Goal: Task Accomplishment & Management: Complete application form

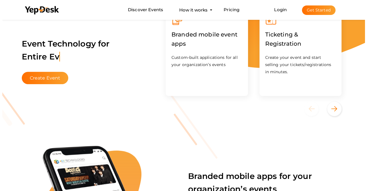
scroll to position [29, 0]
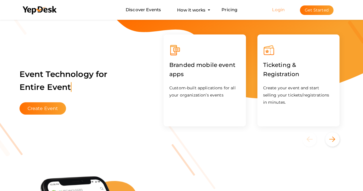
click at [276, 12] on link "Login" at bounding box center [278, 9] width 13 height 5
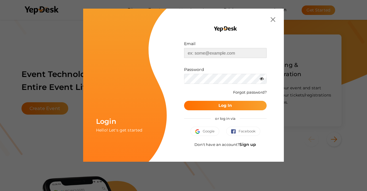
type input "bestpaperaward1@gmail.com"
click at [239, 103] on button "Log In" at bounding box center [225, 105] width 83 height 9
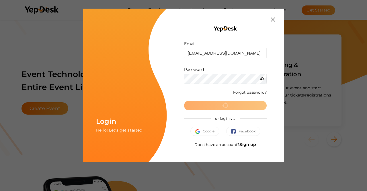
scroll to position [0, 0]
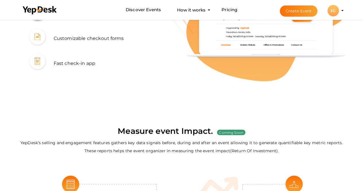
scroll to position [373, 0]
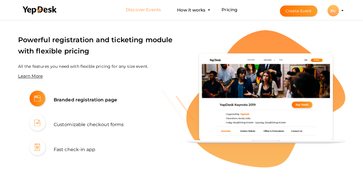
click at [145, 8] on link "Discover Events" at bounding box center [143, 10] width 35 height 11
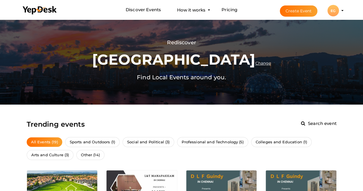
click at [303, 10] on button "Create Event" at bounding box center [299, 10] width 38 height 11
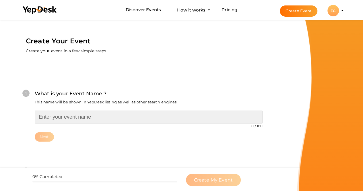
click at [55, 116] on input "text" at bounding box center [149, 116] width 228 height 13
type input "b"
type input "Best Paper Awards"
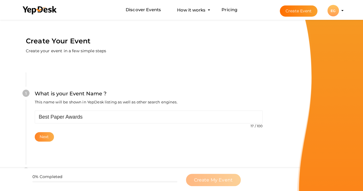
click at [42, 133] on button "Next" at bounding box center [44, 136] width 19 height 9
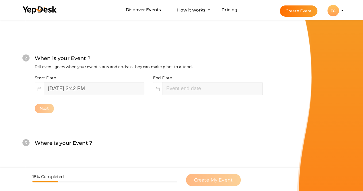
scroll to position [127, 0]
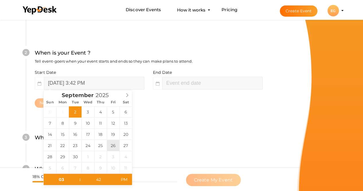
type input "September 26, 2025 3:42 PM"
click at [100, 80] on input "September 26, 2025 3:42 PM" at bounding box center [94, 83] width 100 height 13
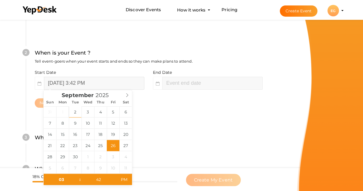
click at [100, 80] on input "September 26, 2025 3:42 PM" at bounding box center [94, 83] width 100 height 13
click at [92, 82] on input "September 26, 2025 3:42 PM" at bounding box center [94, 83] width 100 height 13
click at [96, 82] on input "September 26, 2025 3:42 PM" at bounding box center [94, 83] width 100 height 13
click at [108, 83] on input "September 26, 2025 3:42 PM" at bounding box center [94, 83] width 100 height 13
click at [104, 82] on input "September 26, 2025 3:42 PM" at bounding box center [94, 83] width 100 height 13
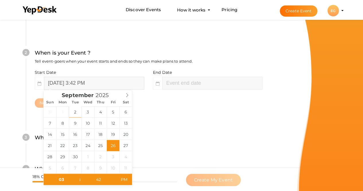
scroll to position [0, 0]
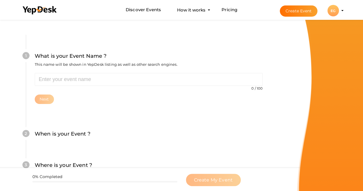
scroll to position [29, 0]
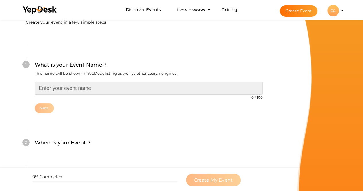
click at [96, 92] on input "text" at bounding box center [149, 88] width 228 height 13
type input "Best Paper Awards"
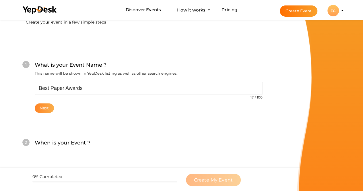
click at [39, 110] on button "Next" at bounding box center [44, 107] width 19 height 9
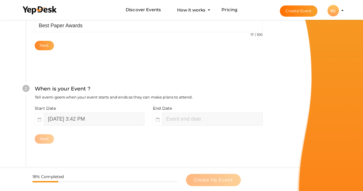
scroll to position [127, 0]
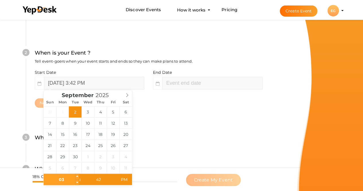
click at [66, 180] on input "03" at bounding box center [61, 179] width 35 height 11
type input "12"
type input "September 2, 2025 12:42 PM"
click at [102, 179] on input "42" at bounding box center [98, 179] width 35 height 11
type input "00"
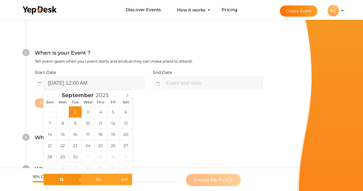
click at [128, 181] on span "AM" at bounding box center [124, 179] width 16 height 11
type input "[DATE] 12:00 AM"
type input "00"
type input "September 26, 2025 2:00 AM"
type input "02"
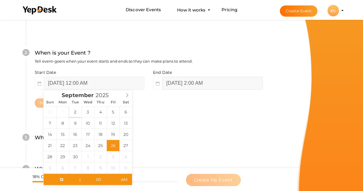
click at [175, 78] on input "September 26, 2025 2:00 AM" at bounding box center [212, 83] width 100 height 13
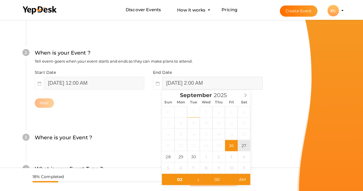
type input "September 27, 2025 2:00 AM"
click at [221, 79] on input "September 27, 2025 2:00 AM" at bounding box center [212, 83] width 100 height 13
click at [217, 83] on input "September 27, 2025 2:00 AM" at bounding box center [212, 83] width 100 height 13
click at [215, 83] on input "September 27, 2025 2:00 AM" at bounding box center [212, 83] width 100 height 13
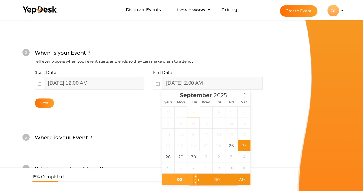
click at [185, 179] on input "02" at bounding box center [179, 179] width 35 height 11
type input "12"
type input "September 27, 2025 12:00 AM"
click at [270, 148] on div "3 Where is your Event ? Tell event-goers where your event location is. Venue On…" at bounding box center [148, 140] width 245 height 31
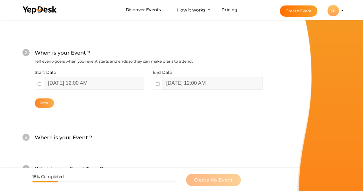
click at [44, 102] on button "Next" at bounding box center [44, 102] width 19 height 9
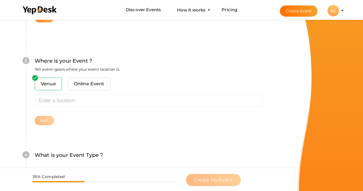
scroll to position [220, 0]
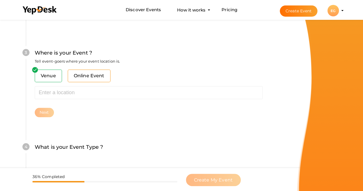
click at [75, 73] on span "Online Event" at bounding box center [89, 75] width 43 height 13
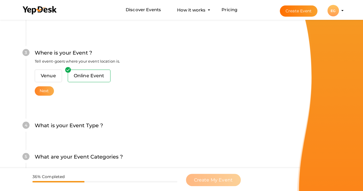
click at [41, 88] on button "Next" at bounding box center [44, 90] width 19 height 9
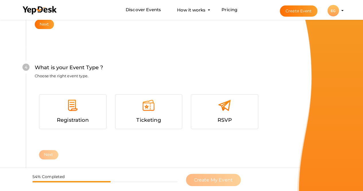
scroll to position [301, 0]
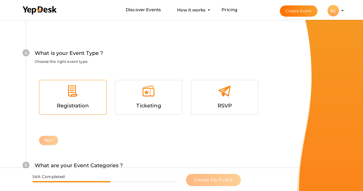
click at [73, 106] on span "Registration" at bounding box center [73, 105] width 32 height 6
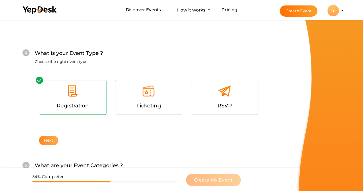
click at [49, 141] on button "Next" at bounding box center [48, 139] width 19 height 9
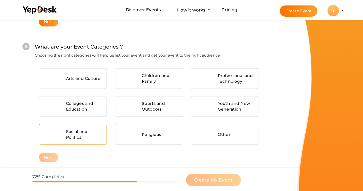
scroll to position [422, 0]
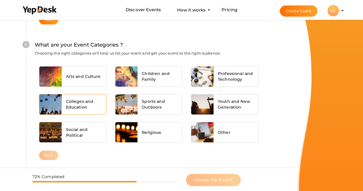
click at [92, 102] on span "Colleges and Education" at bounding box center [84, 103] width 36 height 11
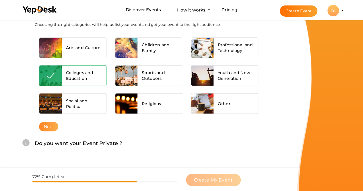
click at [45, 126] on button "Next" at bounding box center [48, 126] width 19 height 9
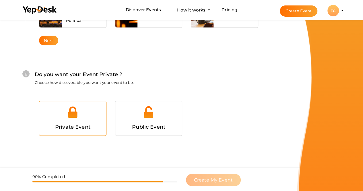
scroll to position [548, 0]
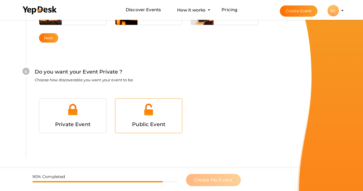
click at [139, 112] on div at bounding box center [149, 111] width 58 height 17
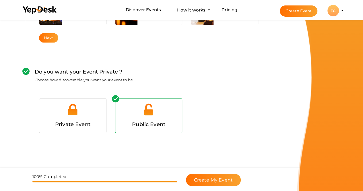
scroll to position [568, 0]
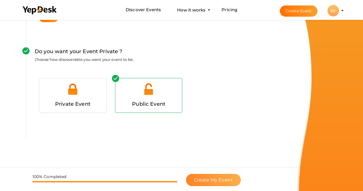
click at [198, 179] on span "Create My Event" at bounding box center [213, 179] width 39 height 5
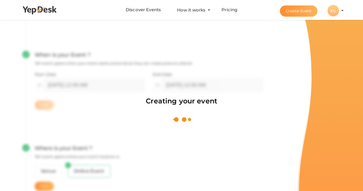
scroll to position [86, 0]
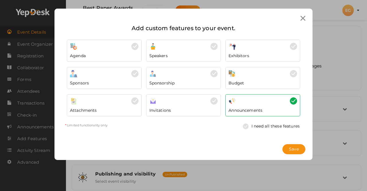
drag, startPoint x: 293, startPoint y: 148, endPoint x: 249, endPoint y: 170, distance: 49.2
click at [250, 171] on div "Add custom features to your event. Agenda Speakers *" at bounding box center [183, 95] width 367 height 191
click at [246, 126] on img at bounding box center [247, 126] width 9 height 6
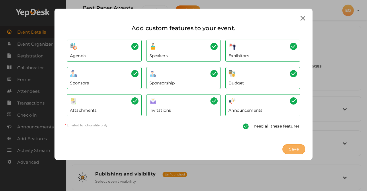
click at [297, 150] on span "Save" at bounding box center [294, 149] width 10 height 6
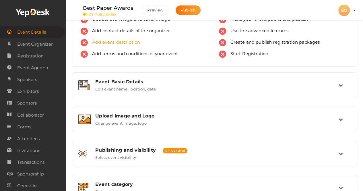
scroll to position [29, 0]
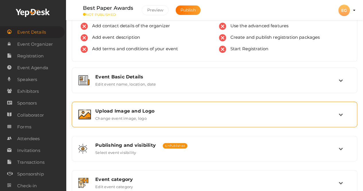
click at [138, 115] on label "Change event image, logo" at bounding box center [120, 117] width 51 height 7
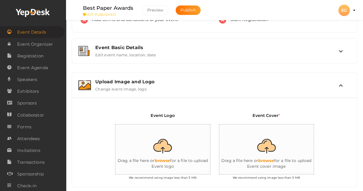
scroll to position [86, 0]
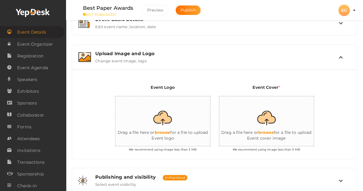
click at [152, 118] on input "file" at bounding box center [172, 121] width 115 height 50
type input "C:\fakepath\ebp logo.png"
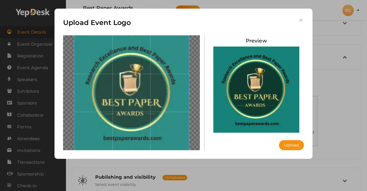
click at [255, 107] on img at bounding box center [257, 89] width 86 height 86
drag, startPoint x: 166, startPoint y: 106, endPoint x: 151, endPoint y: 118, distance: 18.4
click at [151, 118] on span at bounding box center [131, 92] width 115 height 115
click at [272, 100] on img at bounding box center [257, 89] width 86 height 86
click at [294, 149] on button "Upload" at bounding box center [291, 145] width 25 height 10
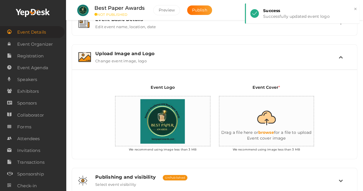
click at [269, 124] on input "file" at bounding box center [276, 121] width 115 height 50
click at [251, 120] on input "file" at bounding box center [276, 121] width 115 height 50
type input "C:\fakepath\ebp cover page.webp"
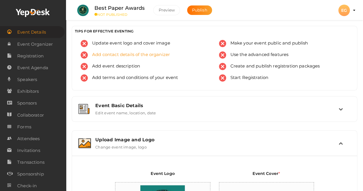
scroll to position [29, 0]
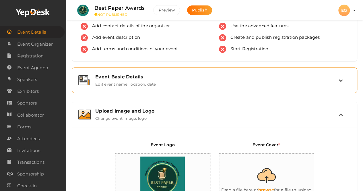
click at [132, 79] on label "Edit event name, location, date" at bounding box center [125, 82] width 61 height 7
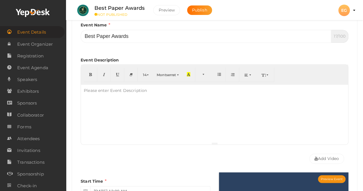
scroll to position [115, 0]
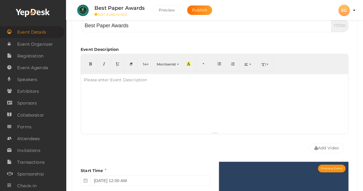
click at [134, 103] on div at bounding box center [214, 102] width 267 height 57
paste div
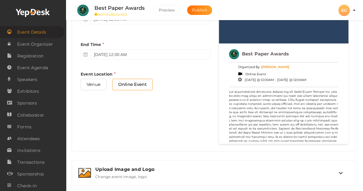
scroll to position [316, 0]
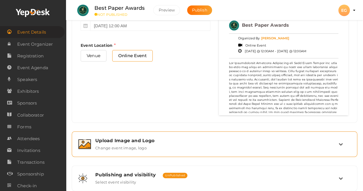
click at [131, 147] on label "Change event image, logo" at bounding box center [120, 146] width 51 height 7
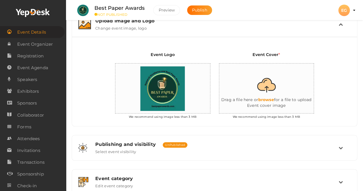
scroll to position [117, 0]
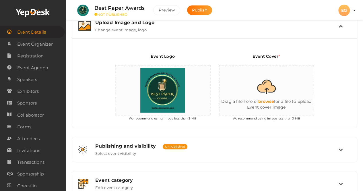
click at [262, 95] on input "file" at bounding box center [276, 90] width 115 height 50
drag, startPoint x: 253, startPoint y: 81, endPoint x: 225, endPoint y: 75, distance: 28.4
click at [225, 75] on input "file" at bounding box center [276, 90] width 115 height 50
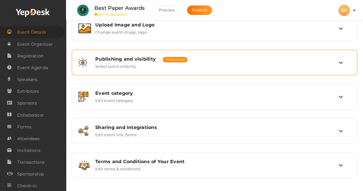
scroll to position [29, 0]
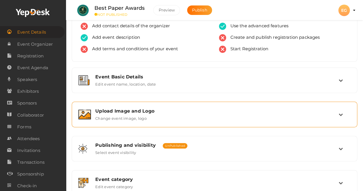
click at [177, 121] on div "Upload Image and Logo Change event image, logo" at bounding box center [214, 114] width 279 height 19
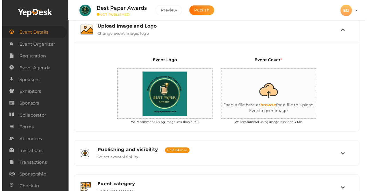
scroll to position [115, 0]
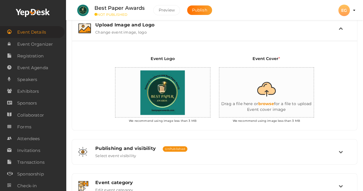
click at [264, 87] on input "file" at bounding box center [276, 92] width 115 height 50
click at [238, 81] on input "file" at bounding box center [276, 92] width 115 height 50
click at [256, 94] on input "file" at bounding box center [276, 92] width 115 height 50
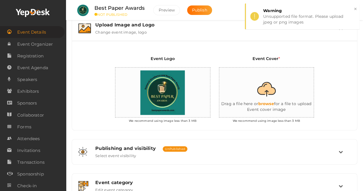
click at [234, 85] on input "file" at bounding box center [276, 92] width 115 height 50
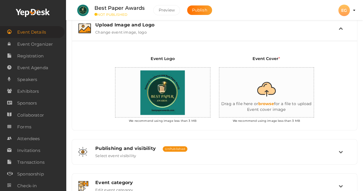
type input "C:\fakepath\ebp logo.png"
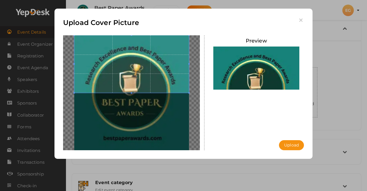
drag, startPoint x: 142, startPoint y: 112, endPoint x: 149, endPoint y: 75, distance: 36.7
click at [149, 75] on span at bounding box center [131, 63] width 115 height 57
click at [296, 142] on button "Upload" at bounding box center [291, 145] width 25 height 10
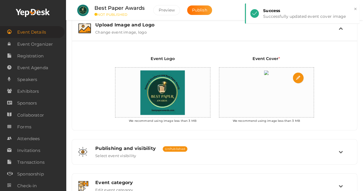
click at [261, 78] on img at bounding box center [266, 72] width 10 height 10
click at [296, 80] on input "file" at bounding box center [298, 77] width 11 height 11
type input "C:\fakepath\ebp logo.png"
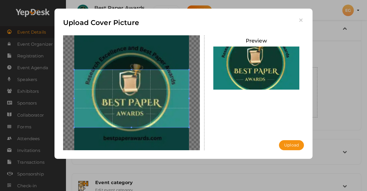
click at [162, 84] on span at bounding box center [131, 98] width 115 height 57
click at [148, 87] on span at bounding box center [131, 98] width 115 height 57
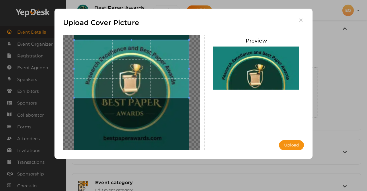
drag, startPoint x: 189, startPoint y: 107, endPoint x: 158, endPoint y: 56, distance: 59.9
click at [158, 56] on span at bounding box center [131, 68] width 115 height 57
click at [293, 144] on button "Upload" at bounding box center [291, 145] width 25 height 10
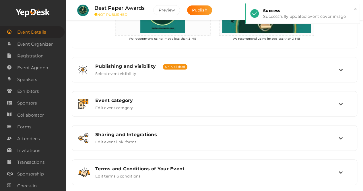
scroll to position [201, 0]
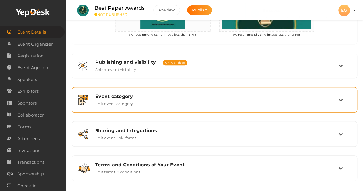
click at [126, 99] on label "Edit event category" at bounding box center [114, 102] width 38 height 7
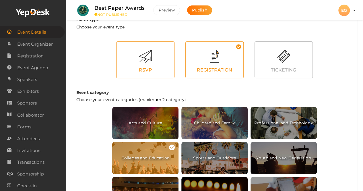
scroll to position [258, 0]
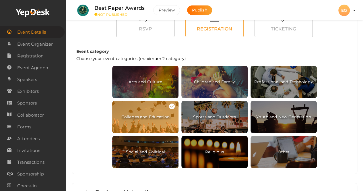
click at [323, 150] on div "Event type Choose your event type RSVP REGISTRATION TICKETING Event category Ch…" at bounding box center [214, 70] width 285 height 208
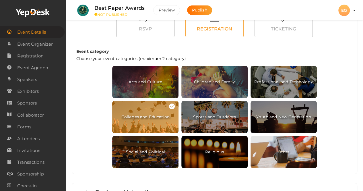
click at [277, 154] on span "Other" at bounding box center [284, 152] width 66 height 32
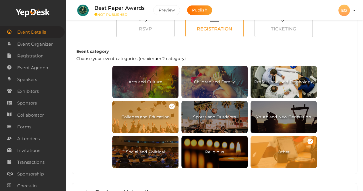
click at [269, 68] on div at bounding box center [281, 71] width 64 height 6
click at [294, 81] on span "Professional and Technology" at bounding box center [284, 82] width 66 height 32
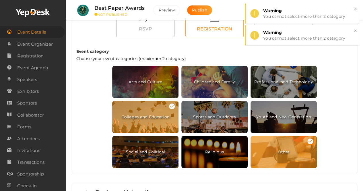
click at [294, 150] on span "Other" at bounding box center [284, 152] width 66 height 32
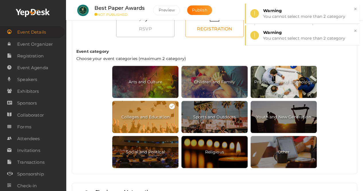
click at [289, 75] on span "Professional and Technology" at bounding box center [284, 82] width 66 height 32
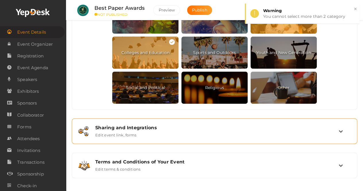
click at [135, 131] on label "Edit event link, forms" at bounding box center [115, 133] width 41 height 7
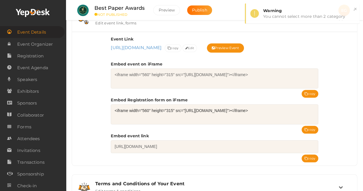
scroll to position [226, 0]
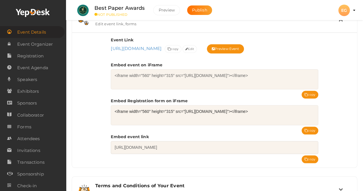
click at [216, 145] on textarea "[URL][DOMAIN_NAME]" at bounding box center [214, 147] width 207 height 13
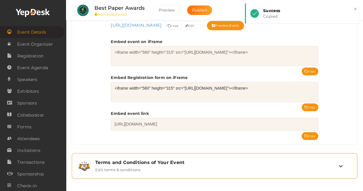
scroll to position [249, 0]
click at [200, 160] on div "Terms and Conditions of Your Event" at bounding box center [216, 162] width 243 height 5
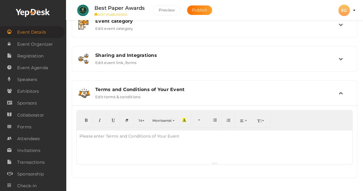
scroll to position [187, 0]
click at [105, 158] on div at bounding box center [215, 147] width 276 height 32
paste div
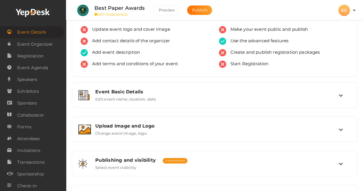
scroll to position [0, 0]
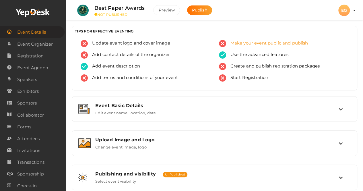
click at [222, 42] on img at bounding box center [222, 43] width 7 height 7
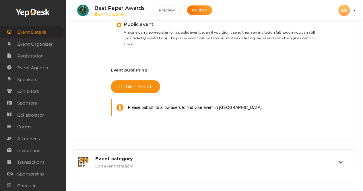
scroll to position [222, 0]
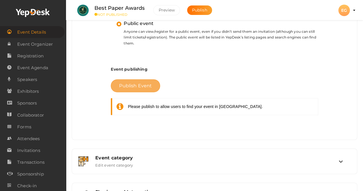
click at [124, 86] on span "Publish Event" at bounding box center [135, 85] width 33 height 5
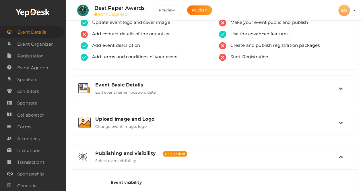
scroll to position [0, 0]
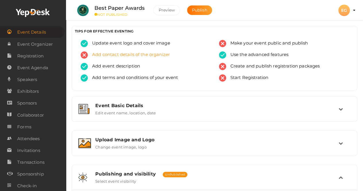
click at [100, 55] on span "Add contact details of the organizer" at bounding box center [129, 54] width 82 height 7
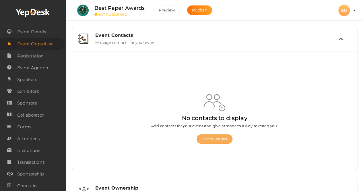
click at [217, 141] on button "Create Contact" at bounding box center [215, 138] width 36 height 9
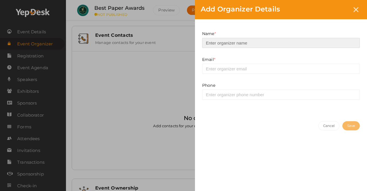
click at [242, 43] on input at bounding box center [281, 43] width 158 height 10
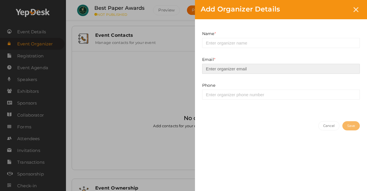
click at [243, 69] on input "email" at bounding box center [281, 69] width 158 height 10
type input "[EMAIL_ADDRESS][DOMAIN_NAME]"
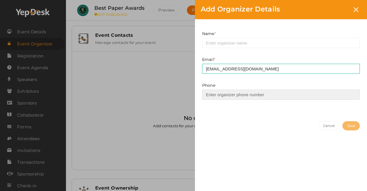
click at [243, 94] on input at bounding box center [281, 95] width 158 height 10
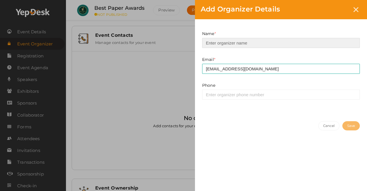
click at [235, 45] on input at bounding box center [281, 43] width 158 height 10
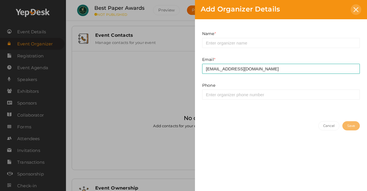
click at [353, 9] on div at bounding box center [356, 9] width 11 height 11
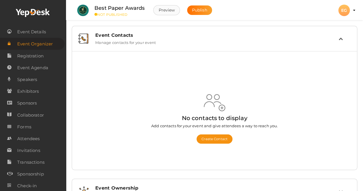
click at [168, 11] on button "Preview" at bounding box center [166, 10] width 27 height 10
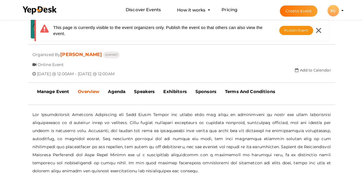
scroll to position [144, 0]
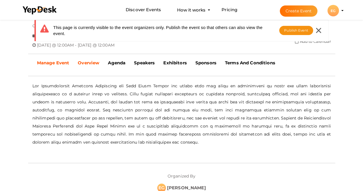
click at [50, 58] on link "Manage Event" at bounding box center [53, 63] width 41 height 14
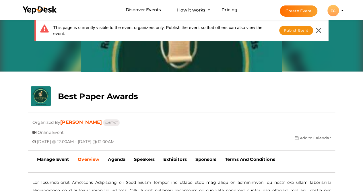
scroll to position [104, 0]
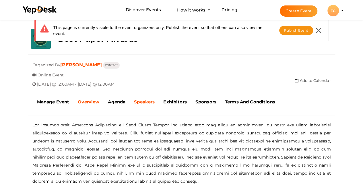
click at [149, 106] on link "Speakers" at bounding box center [144, 102] width 29 height 14
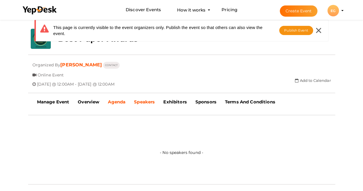
click at [123, 104] on link "Agenda" at bounding box center [117, 102] width 26 height 14
click at [184, 107] on link "Exhibitors" at bounding box center [175, 102] width 32 height 14
click at [215, 105] on link "Sponsors" at bounding box center [206, 102] width 30 height 14
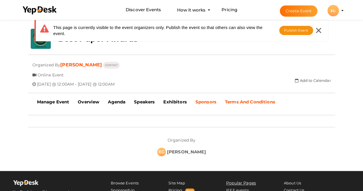
click at [230, 103] on b "Terms And Conditions" at bounding box center [250, 101] width 50 height 5
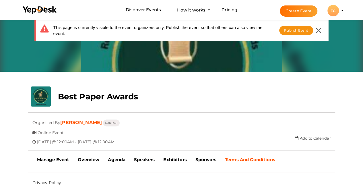
scroll to position [0, 0]
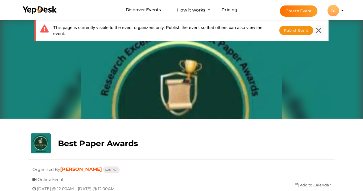
click at [317, 34] on div at bounding box center [318, 30] width 11 height 11
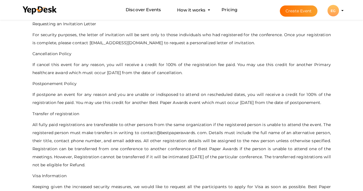
scroll to position [344, 0]
